Goal: Contribute content: Add original content to the website for others to see

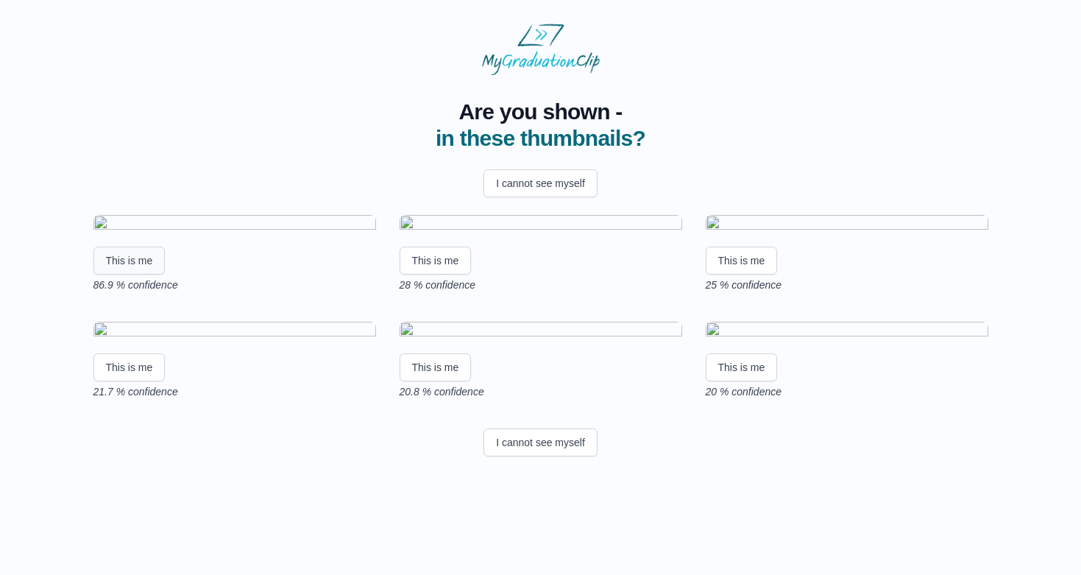
click at [135, 275] on button "This is me" at bounding box center [129, 261] width 72 height 28
click at [122, 275] on button "This is me" at bounding box center [129, 261] width 72 height 28
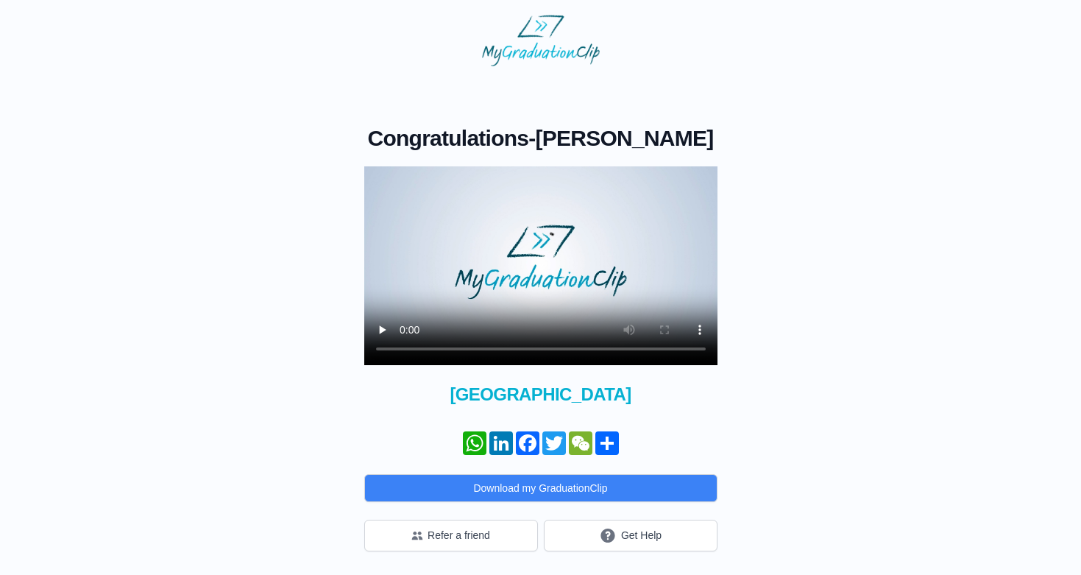
scroll to position [32, 0]
click at [403, 354] on video at bounding box center [540, 265] width 353 height 199
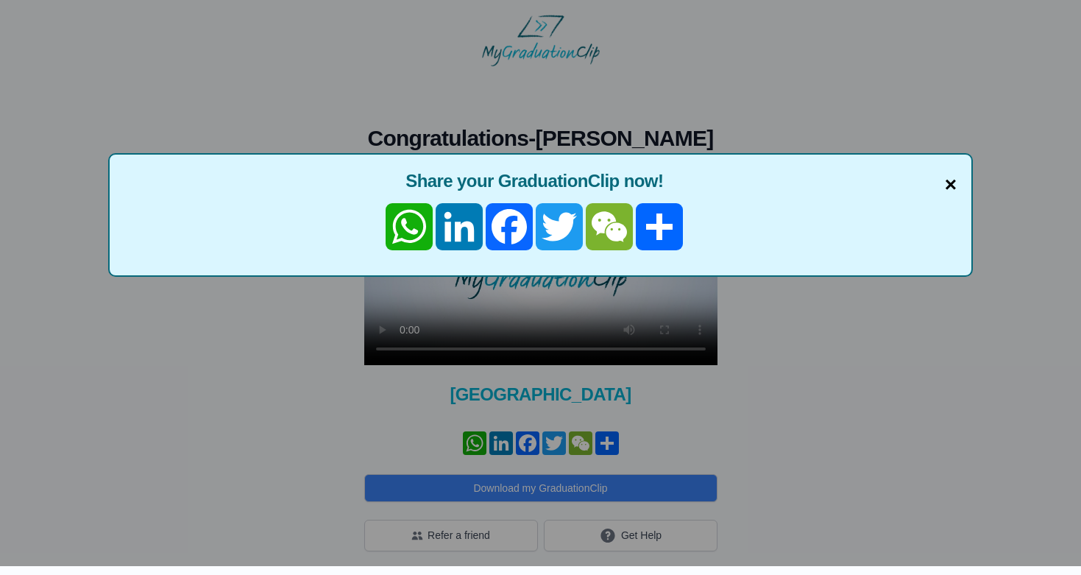
click at [950, 169] on span "×" at bounding box center [951, 184] width 12 height 31
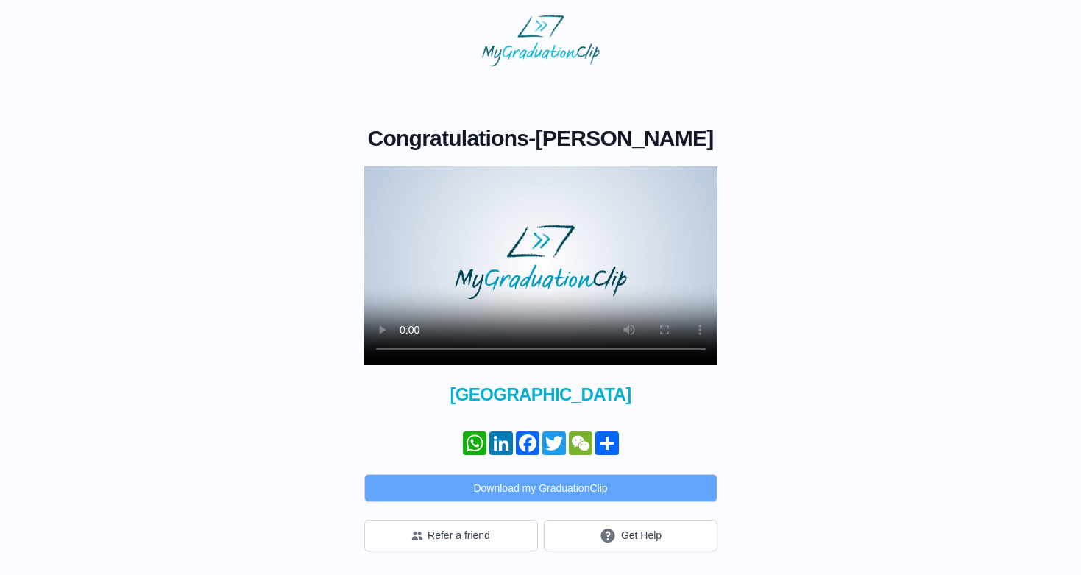
scroll to position [35, 0]
click at [556, 491] on button "Download my GraduationClip" at bounding box center [540, 488] width 353 height 28
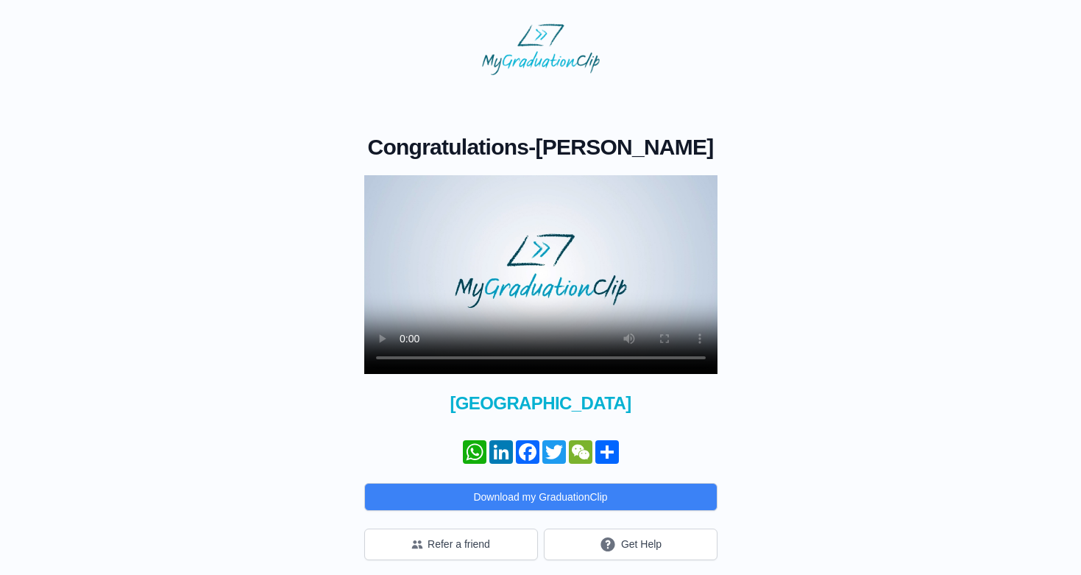
scroll to position [0, 0]
click at [405, 374] on video at bounding box center [540, 274] width 353 height 199
click at [407, 374] on video at bounding box center [540, 274] width 353 height 199
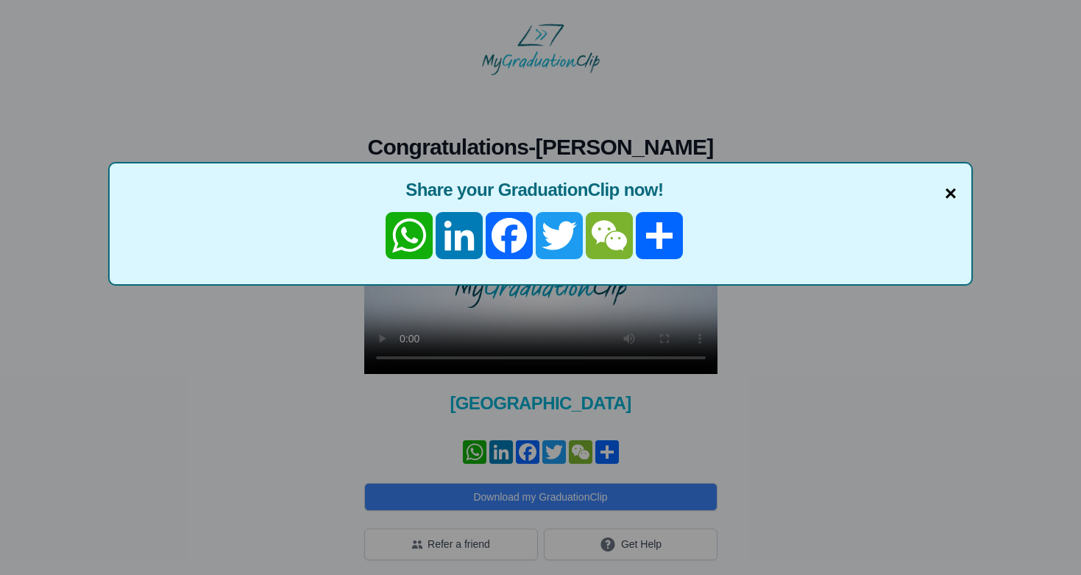
click at [954, 194] on span "×" at bounding box center [951, 193] width 12 height 31
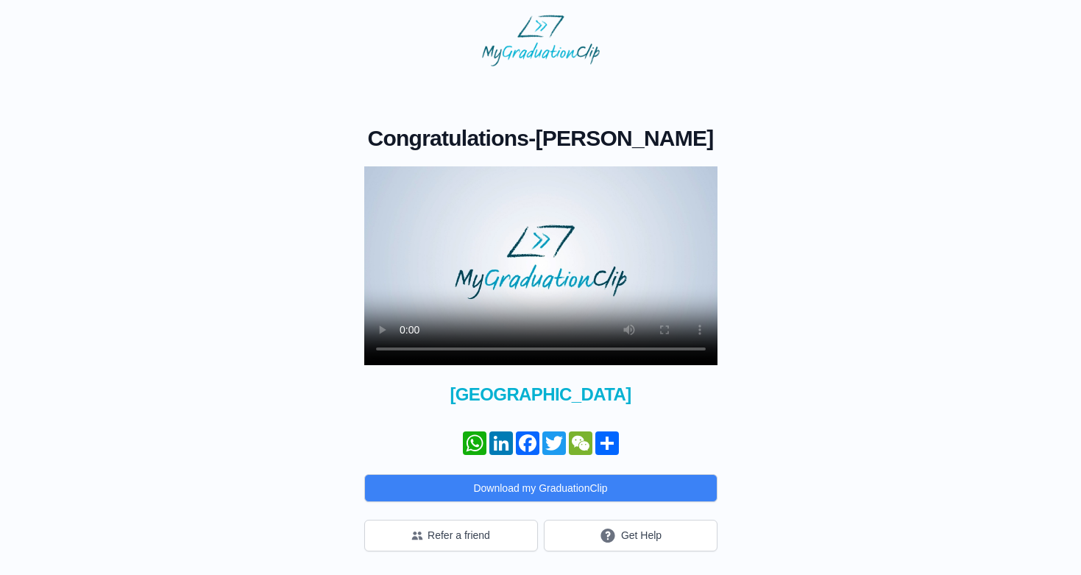
scroll to position [35, 0]
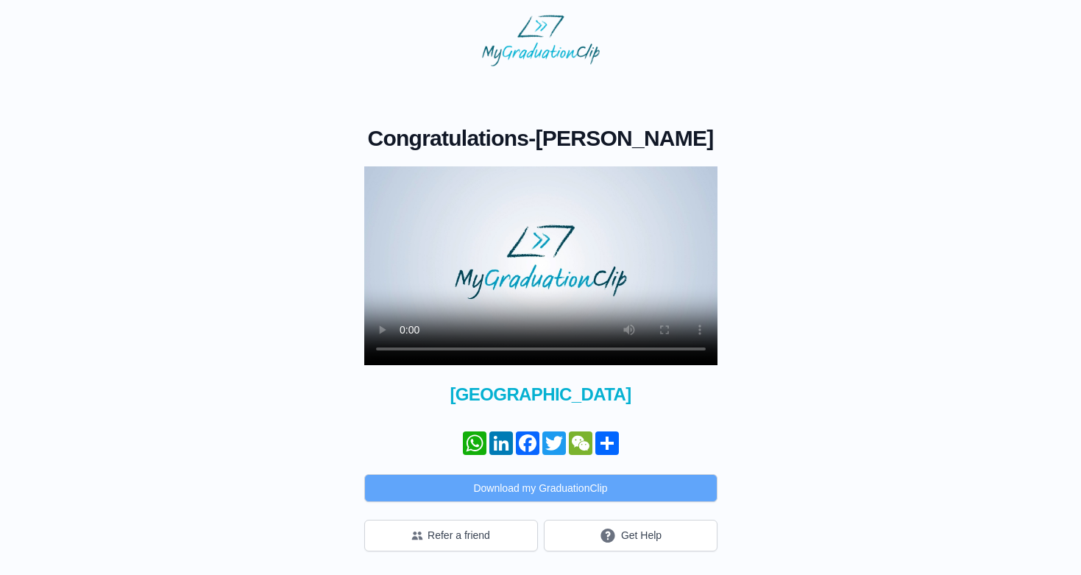
click at [554, 494] on button "Download my GraduationClip" at bounding box center [540, 488] width 353 height 28
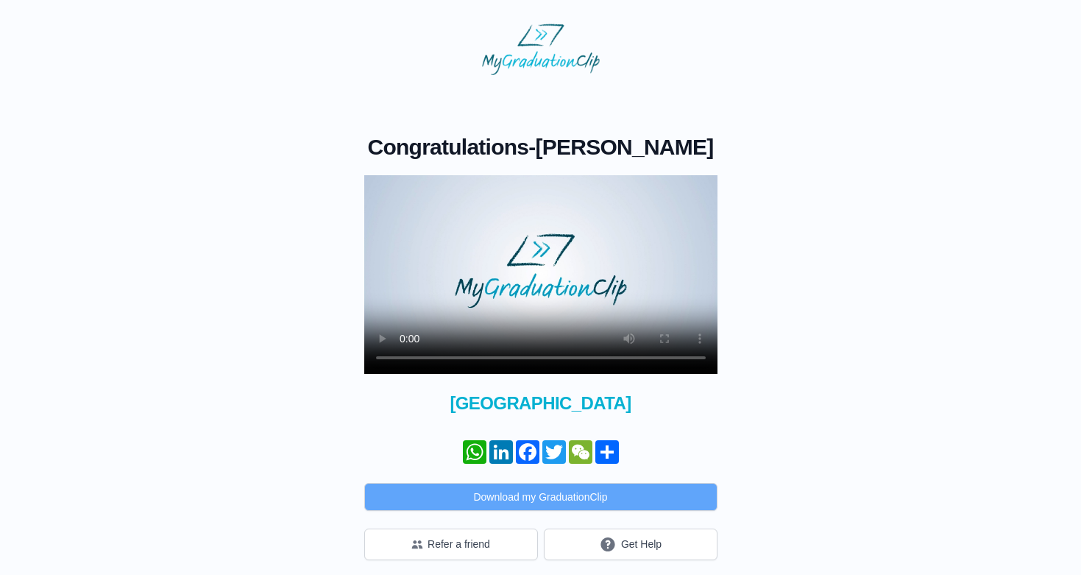
scroll to position [0, 0]
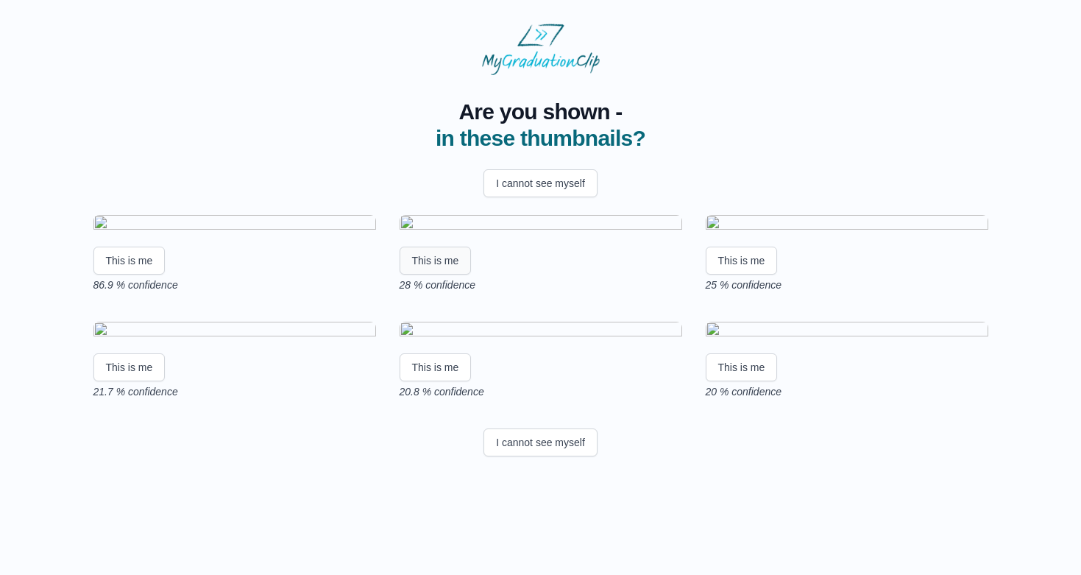
scroll to position [85, 0]
click at [518, 169] on button "I cannot see myself" at bounding box center [541, 183] width 114 height 28
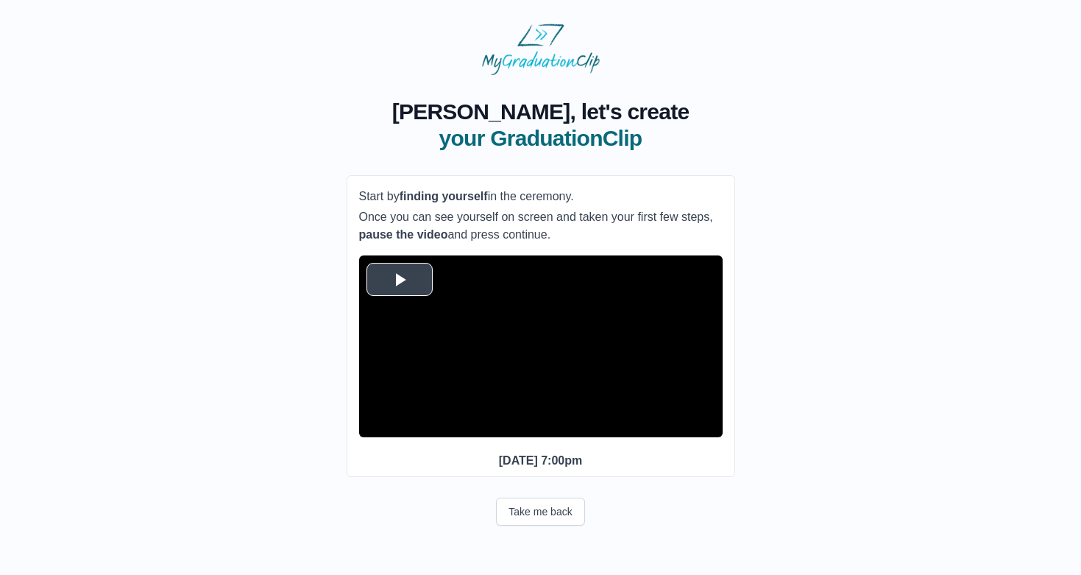
click at [400, 279] on span "Video Player" at bounding box center [400, 279] width 0 height 0
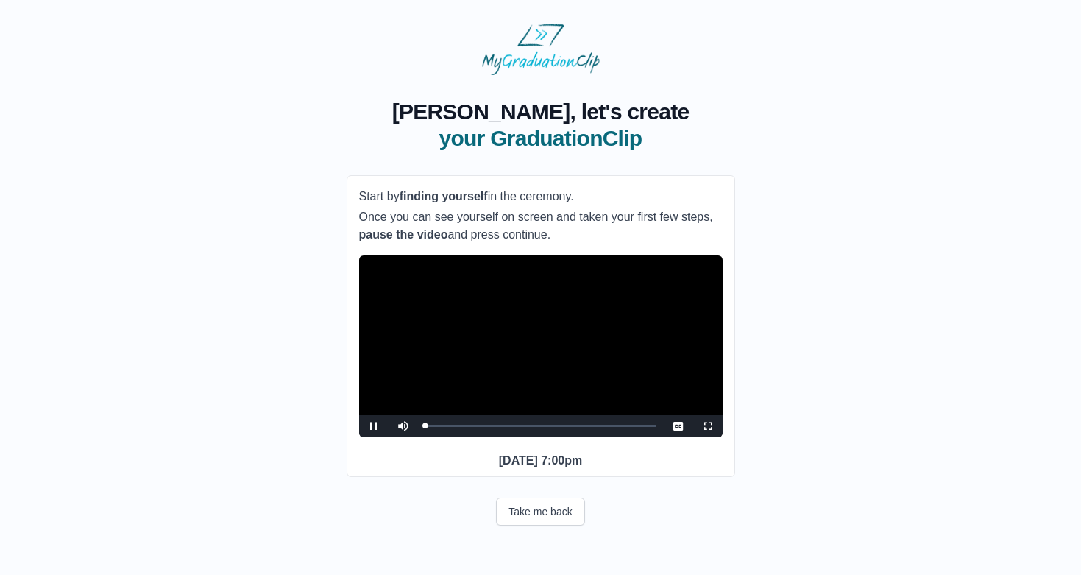
click at [708, 426] on span "Video Player" at bounding box center [708, 426] width 0 height 0
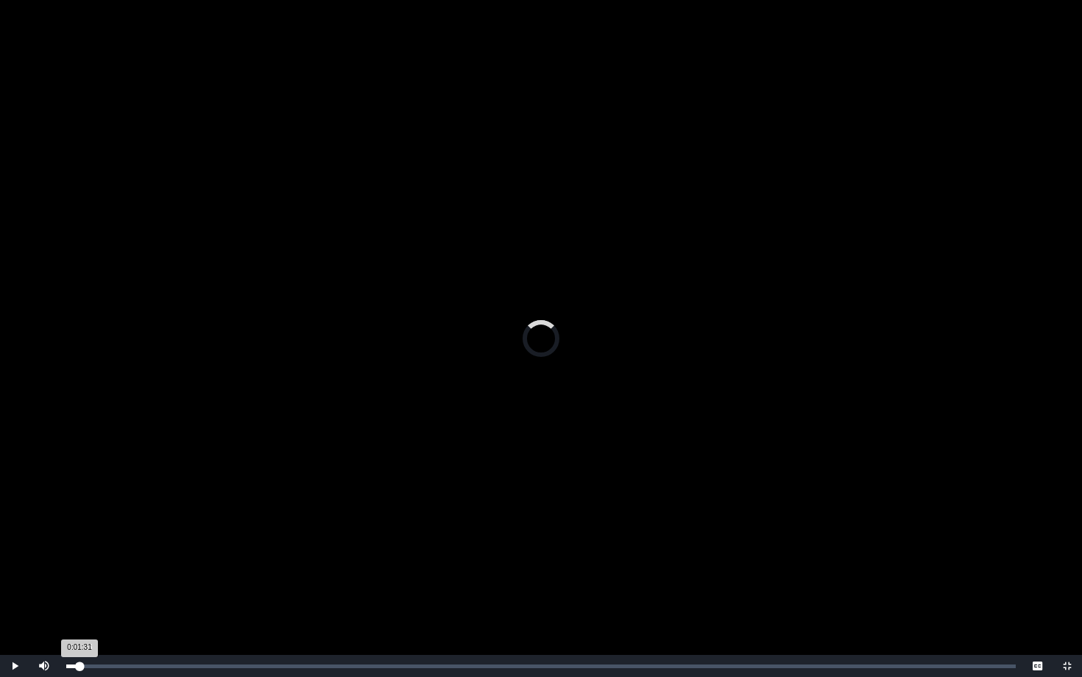
click at [80, 574] on div "Loaded : 0% 0:01:26 0:01:31 Progress : 0%" at bounding box center [541, 667] width 950 height 4
click at [113, 574] on div "Loaded : 0% 0:05:02 0:01:33 Progress : 0%" at bounding box center [541, 667] width 950 height 4
click at [145, 574] on div "Loaded : 0% 0:08:29 0:05:04 Progress : 0%" at bounding box center [541, 667] width 950 height 4
click at [180, 574] on div "Loaded : 0% 0:12:10 0:08:34 Progress : 0%" at bounding box center [541, 667] width 950 height 4
click at [218, 574] on div "Loaded : 0% 0:16:19 0:12:20 Progress : 0%" at bounding box center [541, 666] width 964 height 22
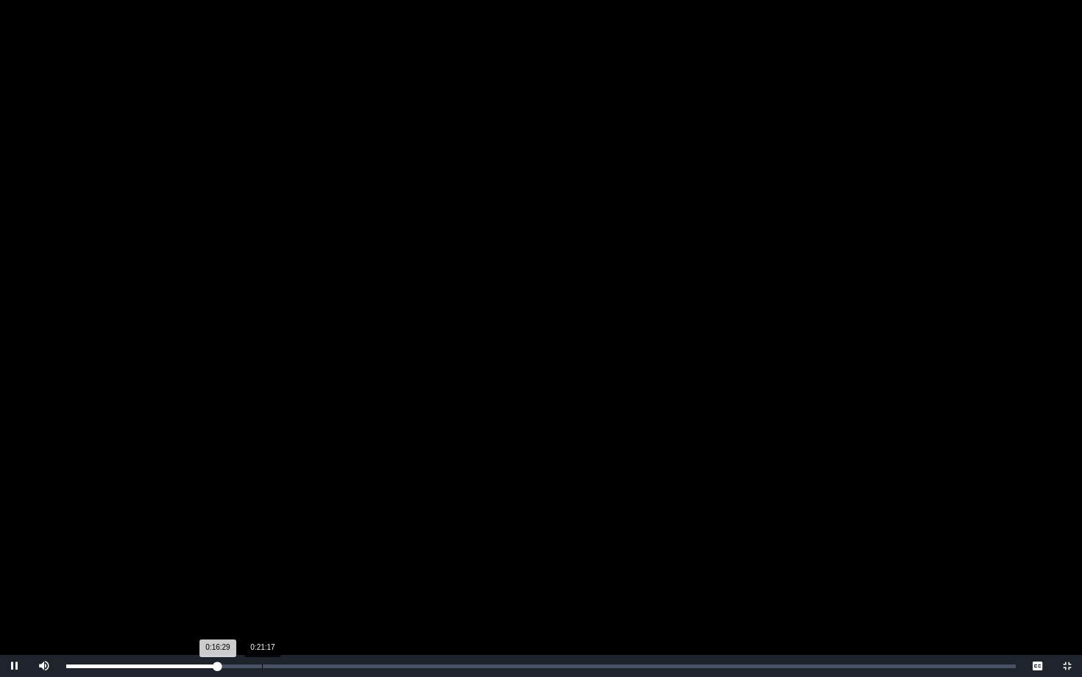
click at [263, 574] on div "Loaded : 0% 0:21:17 0:16:29 Progress : 0%" at bounding box center [541, 667] width 950 height 4
click at [295, 574] on div "Loaded : 0% 0:24:54 0:21:25 Progress : 0%" at bounding box center [541, 667] width 950 height 4
click at [308, 574] on div "Loaded : 0% 0:26:15 0:24:57 Progress : 0%" at bounding box center [541, 667] width 950 height 4
click at [322, 574] on div "Loaded : 0% 0:27:51 0:27:51 Progress : 0%" at bounding box center [541, 667] width 950 height 4
click at [335, 574] on div "Loaded : 0% 0:29:13 0:27:54 Progress : 0%" at bounding box center [541, 667] width 950 height 4
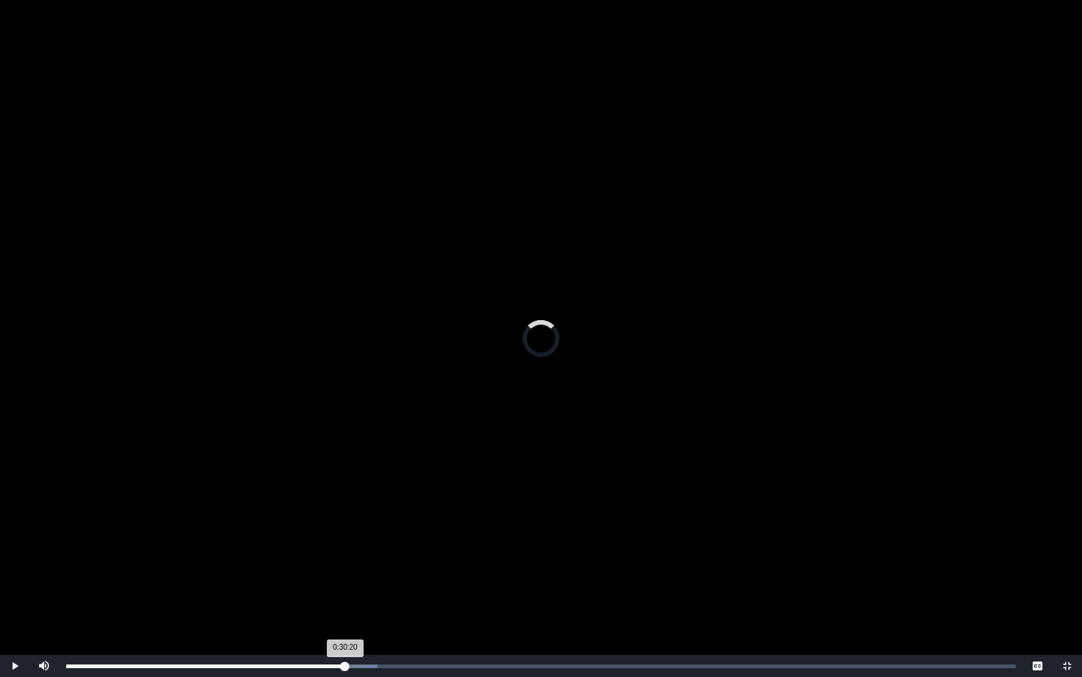
click at [345, 574] on div "Loaded : 0% 0:30:20 0:30:20 Progress : 0%" at bounding box center [541, 667] width 950 height 4
click at [353, 574] on div "Loaded : 0% 0:31:08 0:31:08 Progress : 0%" at bounding box center [541, 667] width 950 height 4
click at [361, 574] on div "Loaded : 0% 0:32:01 0:32:01 Progress : 0%" at bounding box center [541, 666] width 964 height 22
click at [368, 574] on div "Loaded : 0% 0:32:49 0:32:02 Progress : 0%" at bounding box center [541, 666] width 964 height 22
click at [381, 574] on div "Loaded : 0% 0:34:06 0:32:50 Progress : 0%" at bounding box center [541, 667] width 950 height 4
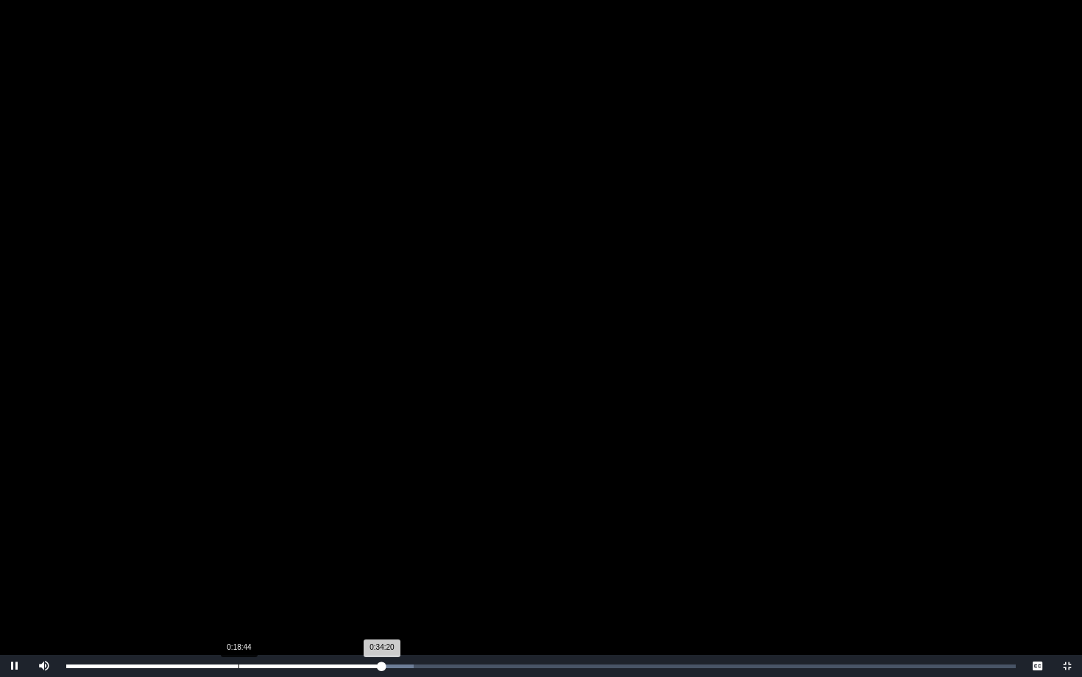
click at [237, 574] on div "Loaded : 0% 0:18:44 0:34:20 Progress : 0%" at bounding box center [541, 666] width 964 height 22
click at [238, 574] on div "0:18:37 Progress : 0%" at bounding box center [152, 667] width 172 height 4
click at [250, 574] on div "Loaded : 0% 0:19:56 0:19:15 Progress : 0%" at bounding box center [541, 667] width 950 height 4
click at [257, 574] on div "Loaded : 0% 0:20:44 0:20:44 Progress : 0%" at bounding box center [541, 667] width 950 height 4
click at [267, 574] on div "0:21:51 Progress : 0%" at bounding box center [166, 667] width 201 height 4
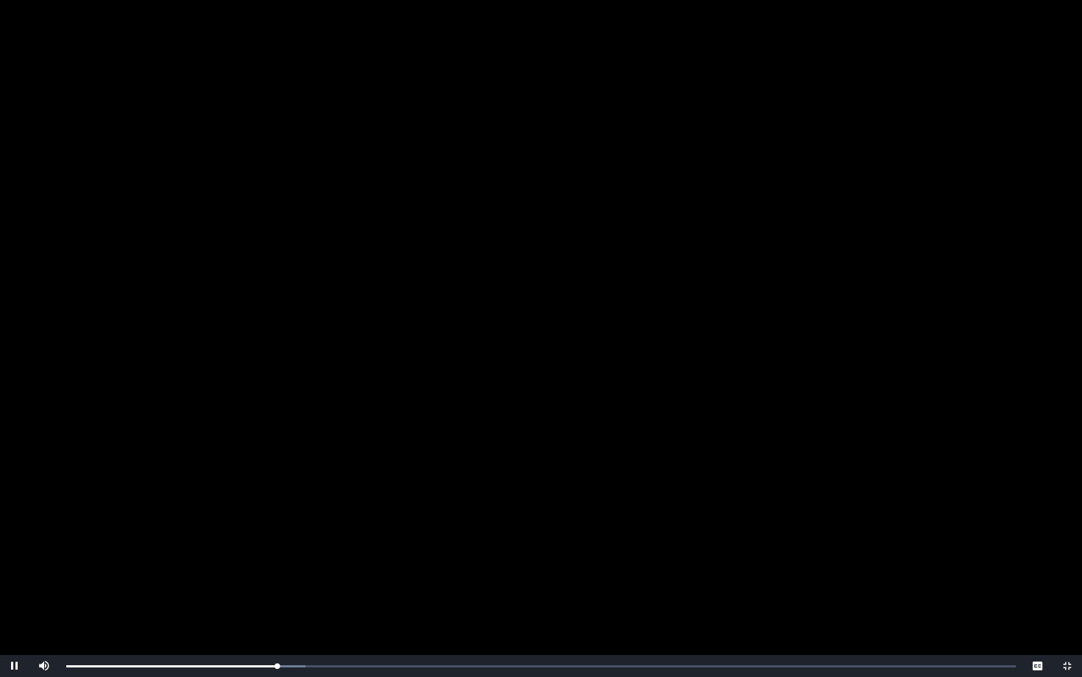
click at [15, 574] on span "Video Player" at bounding box center [15, 666] width 0 height 0
click at [637, 184] on video "Video Player" at bounding box center [541, 338] width 1082 height 677
click at [646, 174] on video "Video Player" at bounding box center [541, 338] width 1082 height 677
click at [1067, 574] on span "Video Player" at bounding box center [1067, 666] width 0 height 0
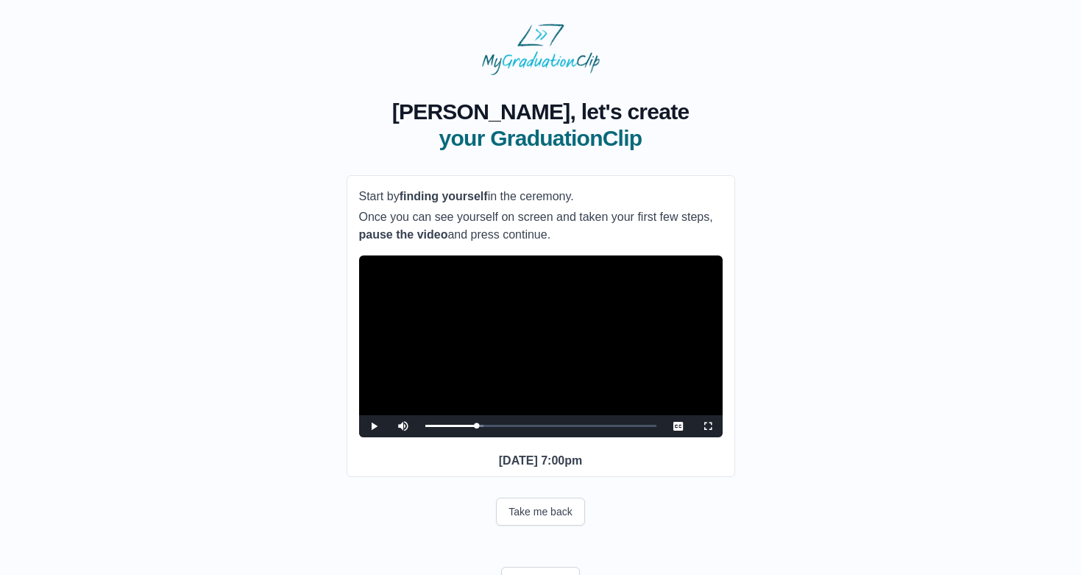
click at [708, 426] on span "Video Player" at bounding box center [708, 426] width 0 height 0
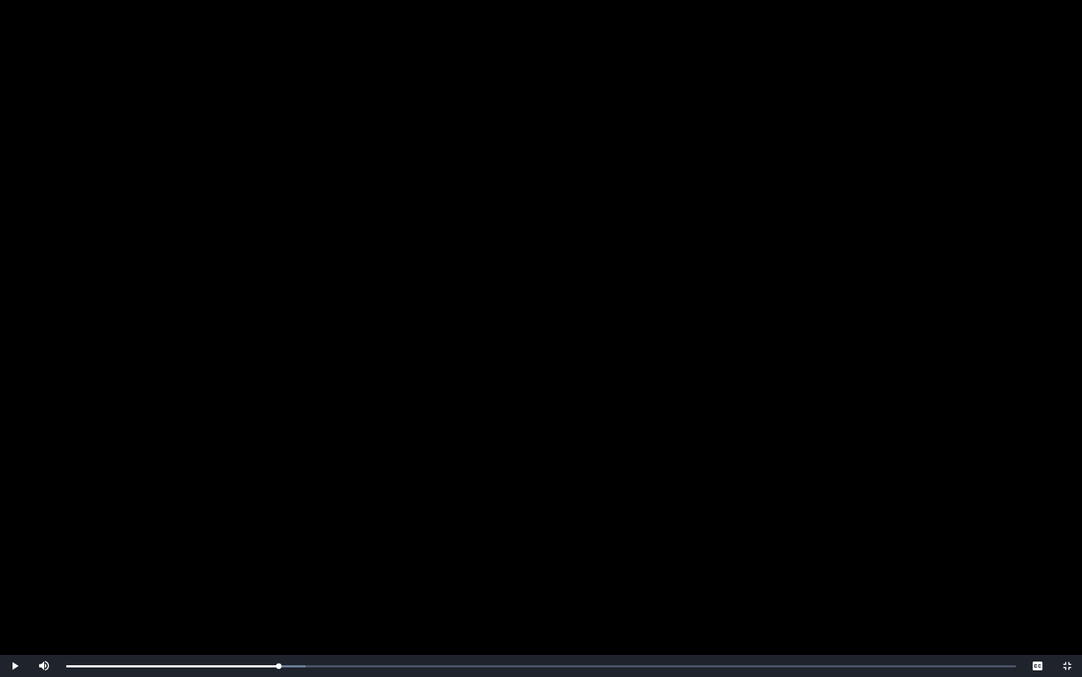
click at [1067, 574] on span "Video Player" at bounding box center [1067, 666] width 0 height 0
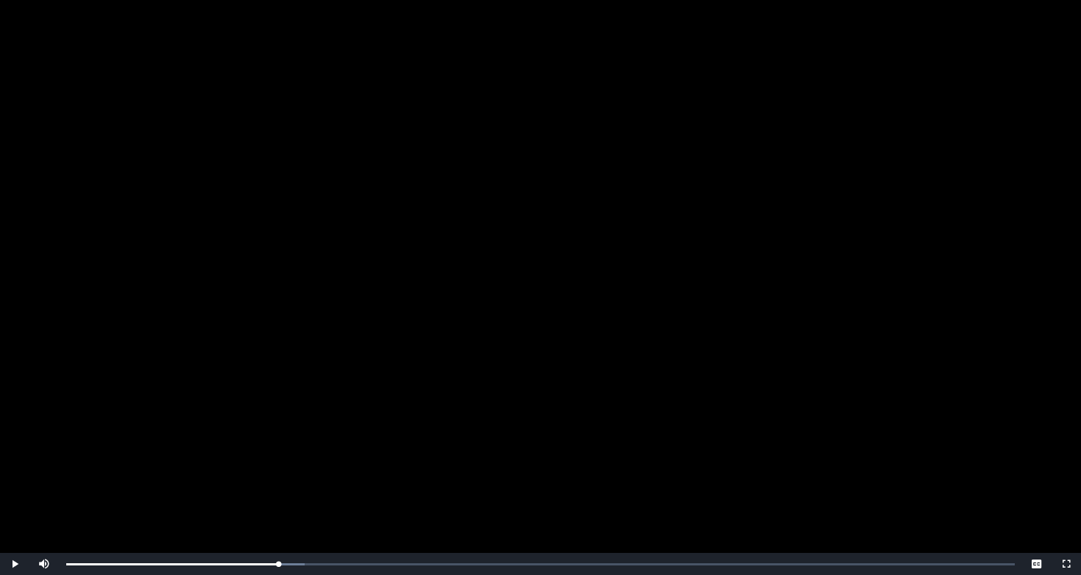
scroll to position [79, 0]
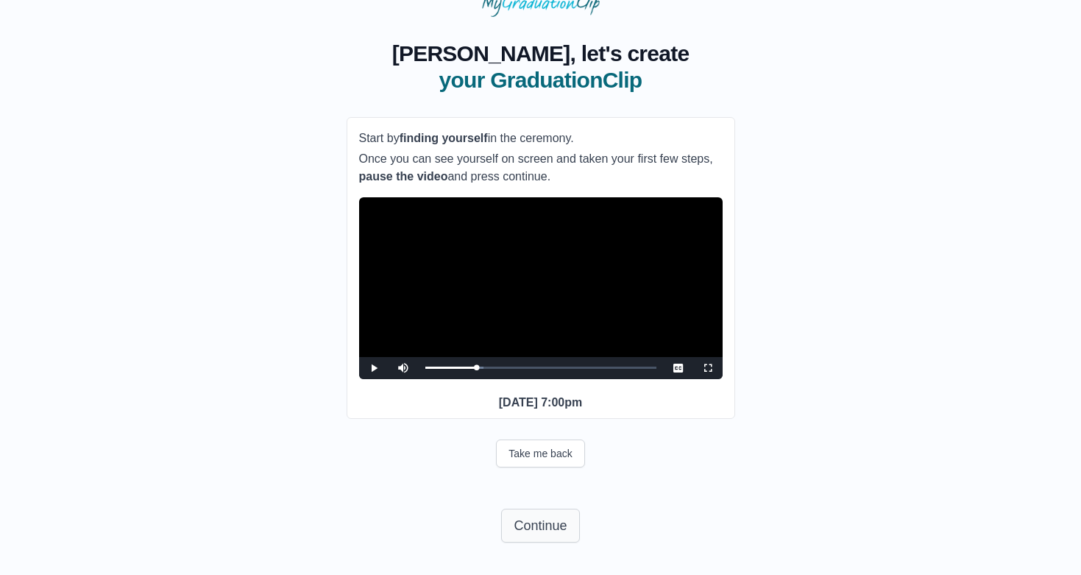
click at [543, 536] on button "Continue" at bounding box center [540, 526] width 78 height 34
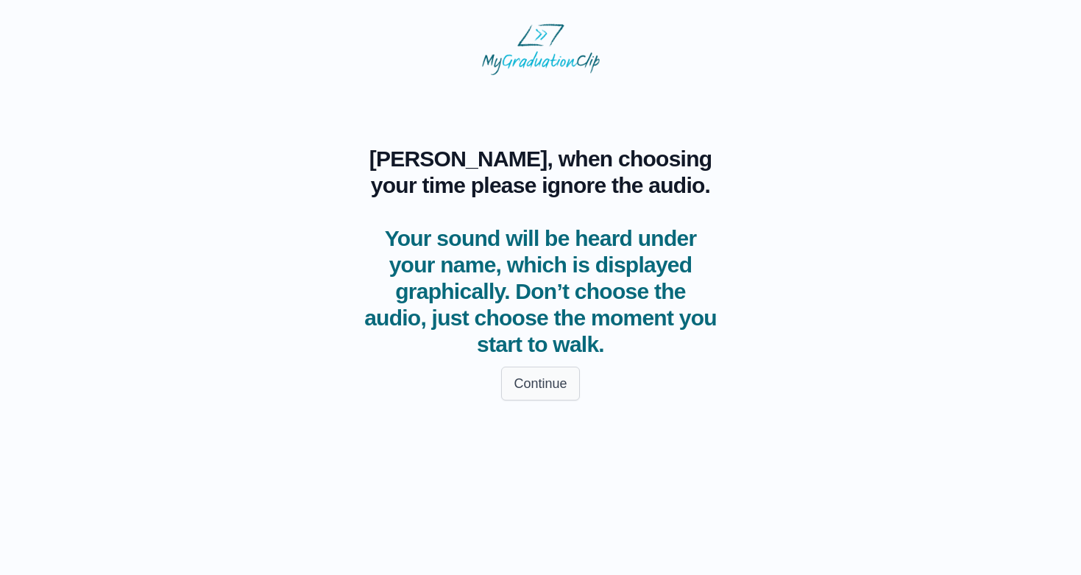
click at [539, 392] on button "Continue" at bounding box center [540, 384] width 78 height 34
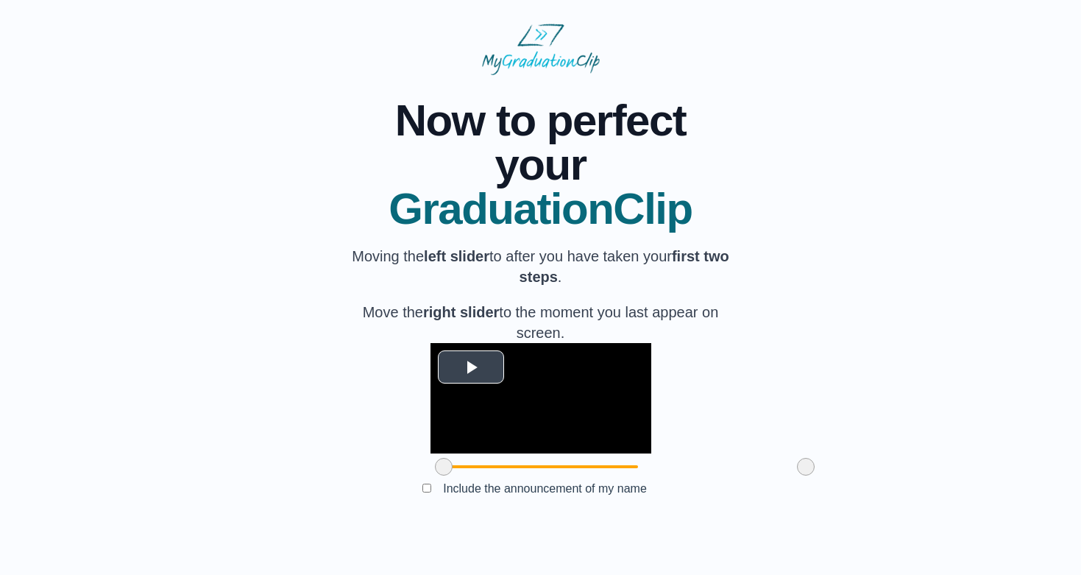
scroll to position [82, 0]
click at [471, 367] on span "Video Player" at bounding box center [471, 367] width 0 height 0
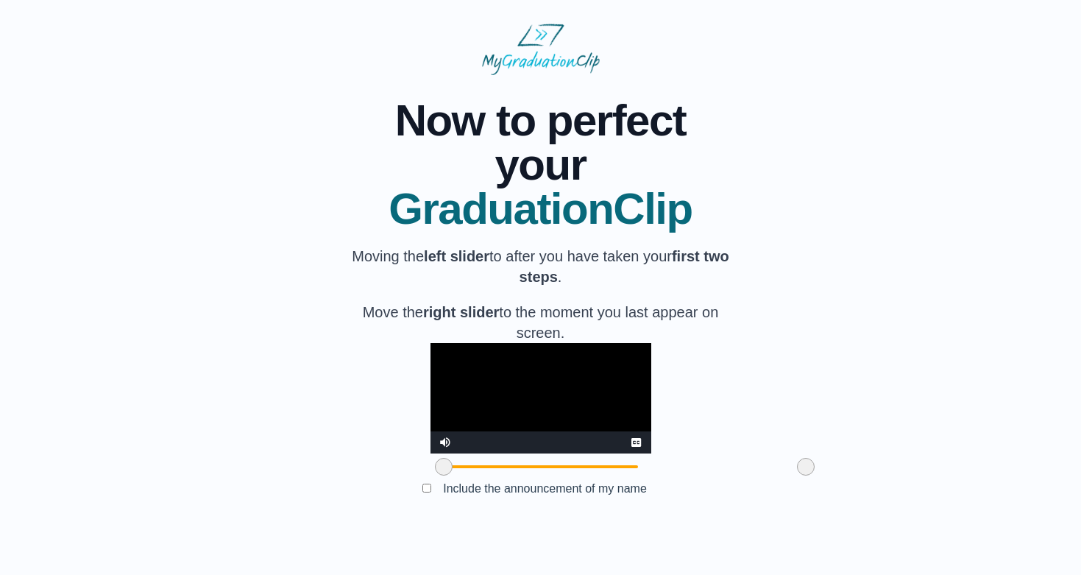
drag, startPoint x: 718, startPoint y: 491, endPoint x: 729, endPoint y: 495, distance: 10.9
click at [797, 476] on span at bounding box center [806, 467] width 18 height 18
drag, startPoint x: 360, startPoint y: 493, endPoint x: 469, endPoint y: 490, distance: 109.0
click at [544, 476] on span at bounding box center [553, 467] width 18 height 18
drag, startPoint x: 473, startPoint y: 492, endPoint x: 461, endPoint y: 493, distance: 11.8
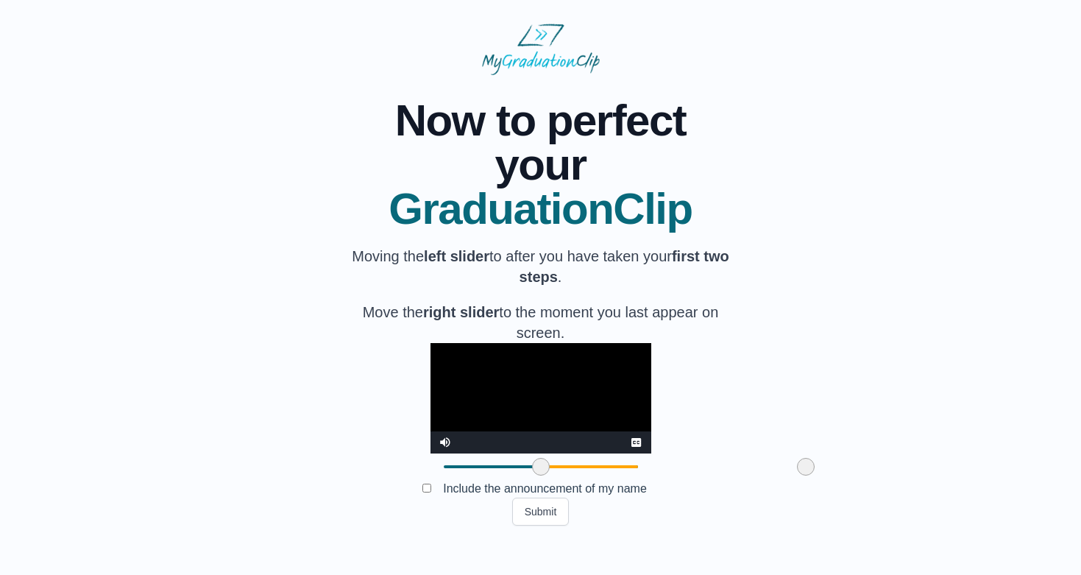
click at [532, 476] on span at bounding box center [541, 467] width 18 height 18
click at [546, 526] on button "Submit" at bounding box center [540, 512] width 57 height 28
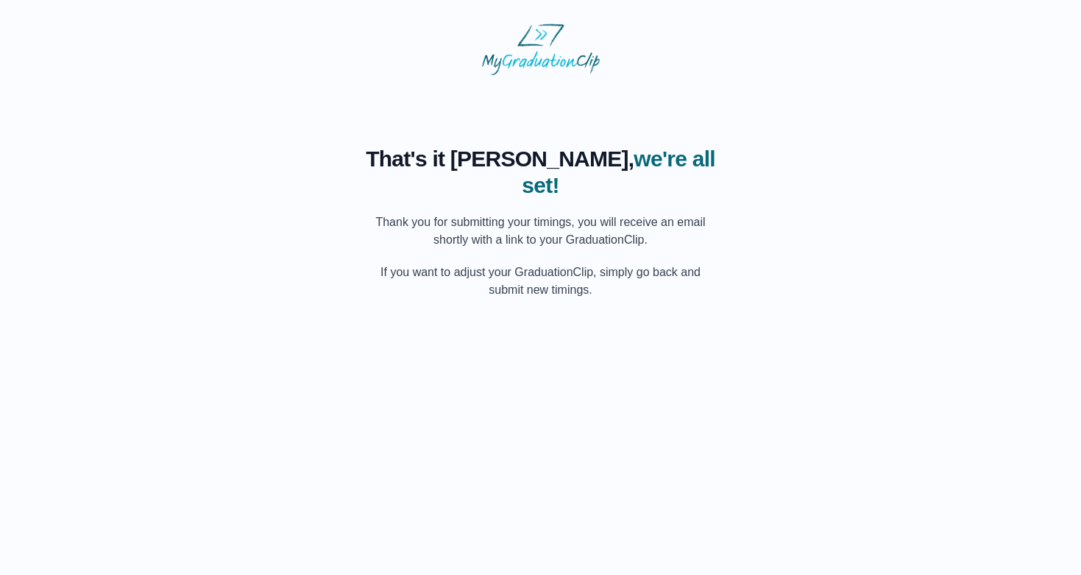
scroll to position [0, 0]
